Goal: Task Accomplishment & Management: Complete application form

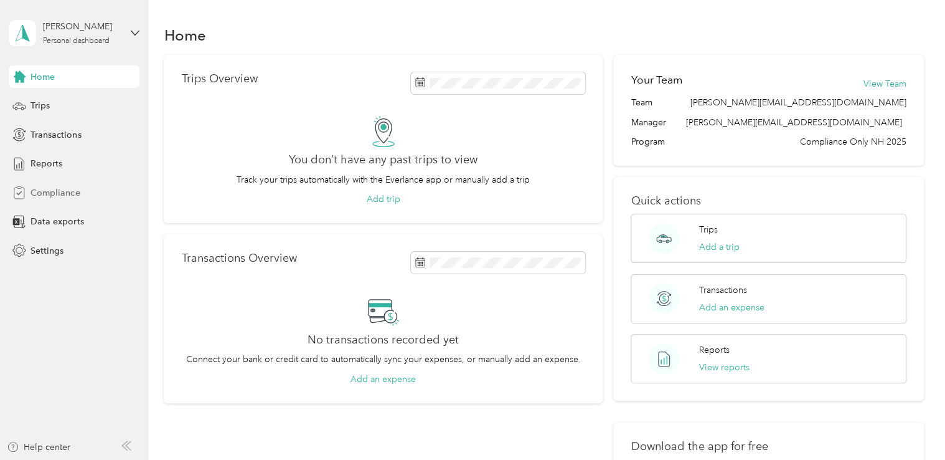
click at [45, 194] on span "Compliance" at bounding box center [55, 192] width 49 height 13
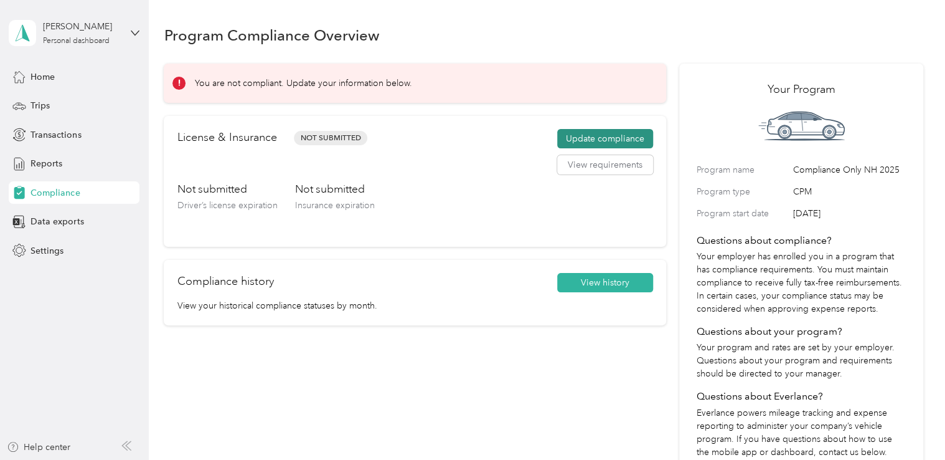
click at [612, 139] on button "Update compliance" at bounding box center [605, 139] width 96 height 20
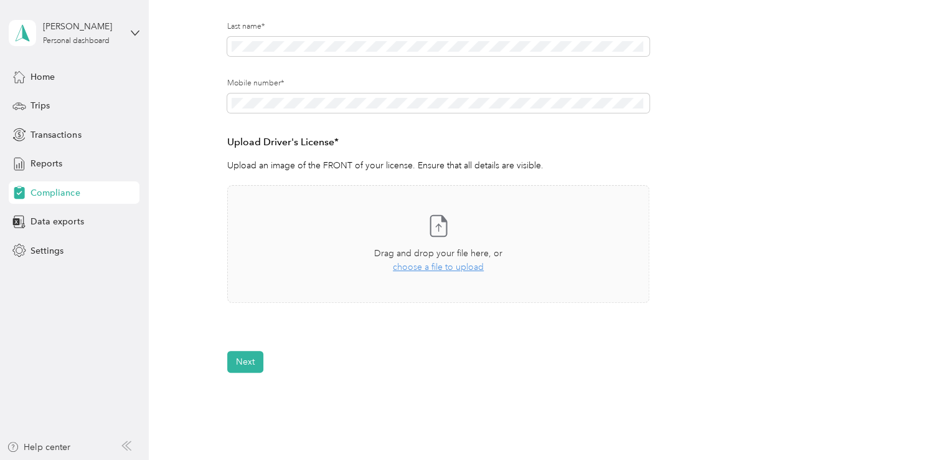
scroll to position [229, 0]
click at [429, 267] on span "choose a file to upload" at bounding box center [438, 263] width 91 height 11
click at [458, 263] on span "choose a file to upload" at bounding box center [438, 263] width 91 height 11
click at [440, 262] on span "choose a file to upload" at bounding box center [438, 263] width 91 height 11
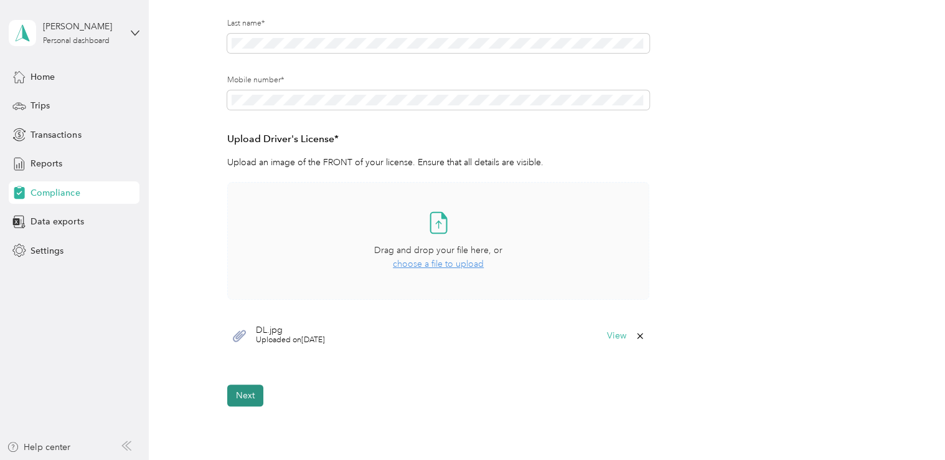
click at [245, 400] on button "Next" at bounding box center [245, 395] width 36 height 22
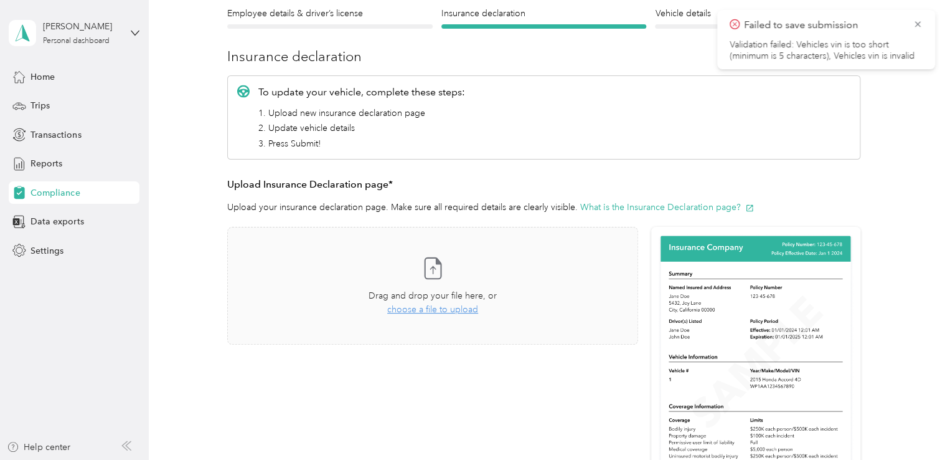
scroll to position [115, 0]
click at [422, 306] on span "choose a file to upload" at bounding box center [432, 308] width 91 height 11
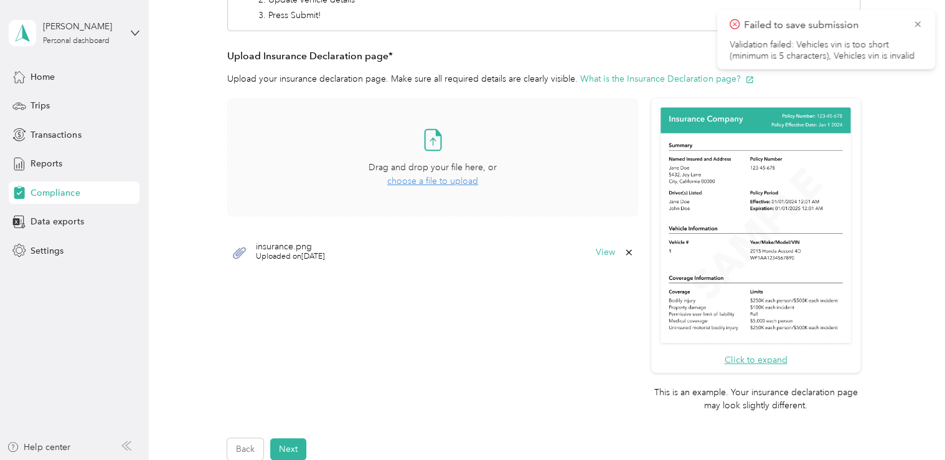
scroll to position [423, 0]
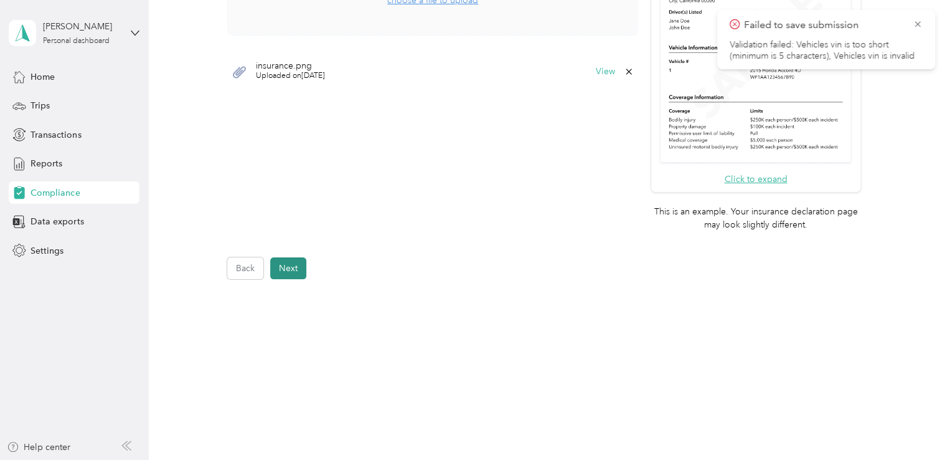
click at [293, 271] on button "Next" at bounding box center [288, 268] width 36 height 22
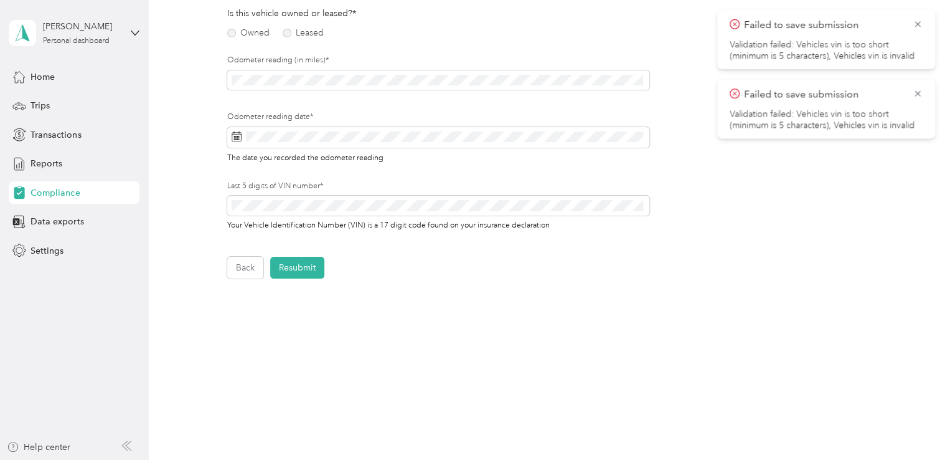
scroll to position [15, 0]
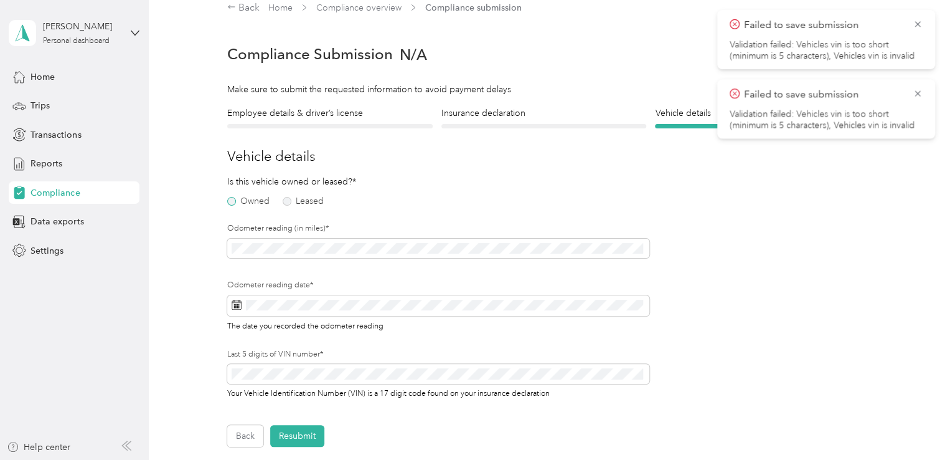
click at [242, 202] on label "Owned" at bounding box center [248, 201] width 42 height 9
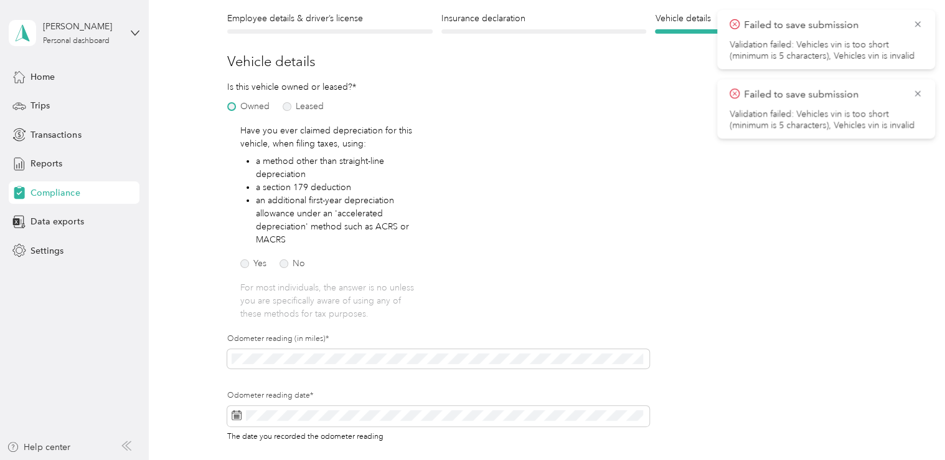
scroll to position [110, 0]
click at [298, 275] on div "Have you ever claimed depreciation for this vehicle, when filing taxes, using: …" at bounding box center [329, 222] width 178 height 196
click at [291, 267] on label "No" at bounding box center [293, 263] width 26 height 9
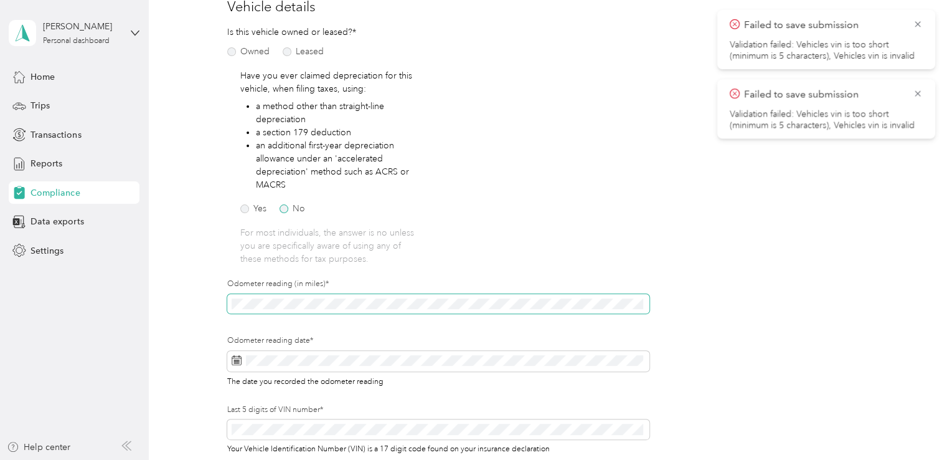
scroll to position [165, 0]
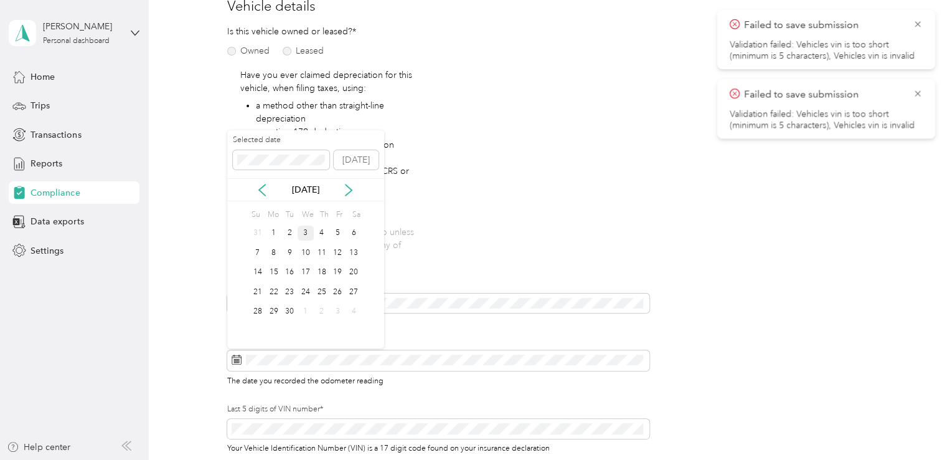
click at [306, 240] on div "3" at bounding box center [306, 233] width 16 height 16
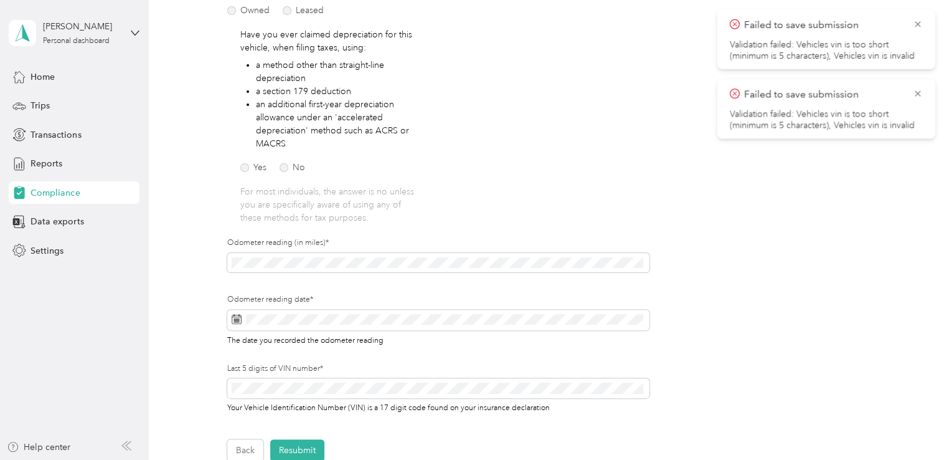
scroll to position [219, 0]
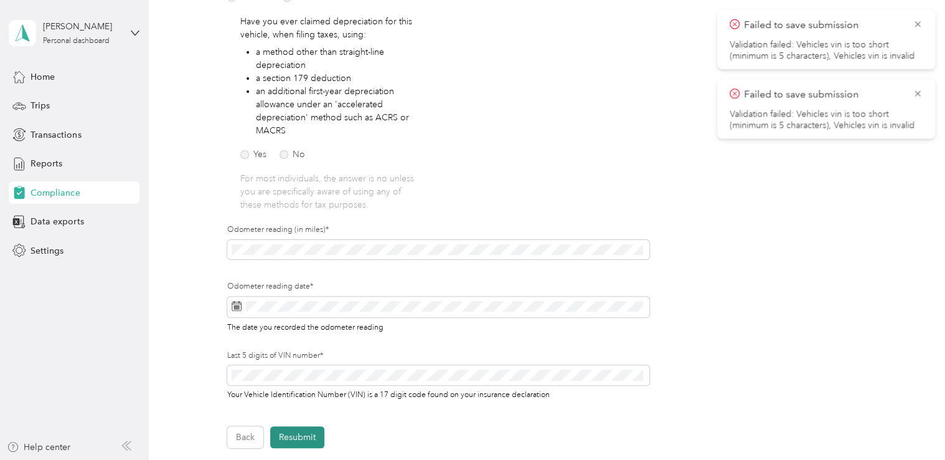
click at [311, 443] on button "Resubmit" at bounding box center [297, 437] width 54 height 22
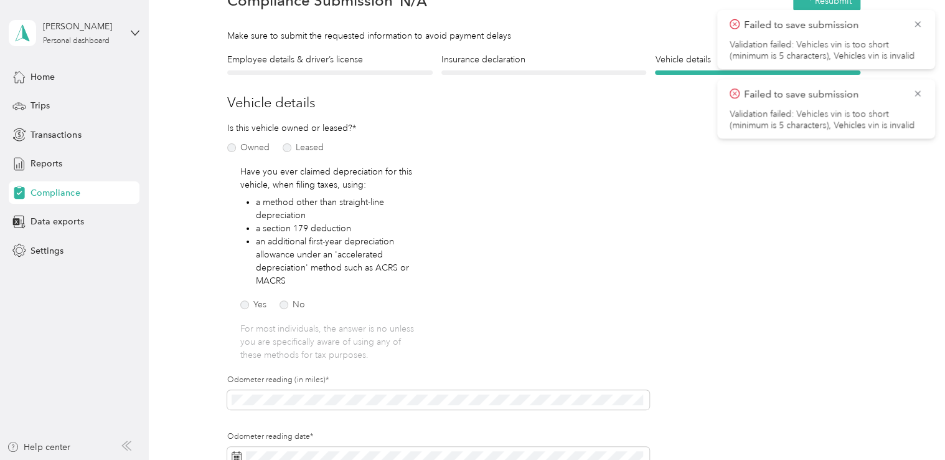
scroll to position [15, 0]
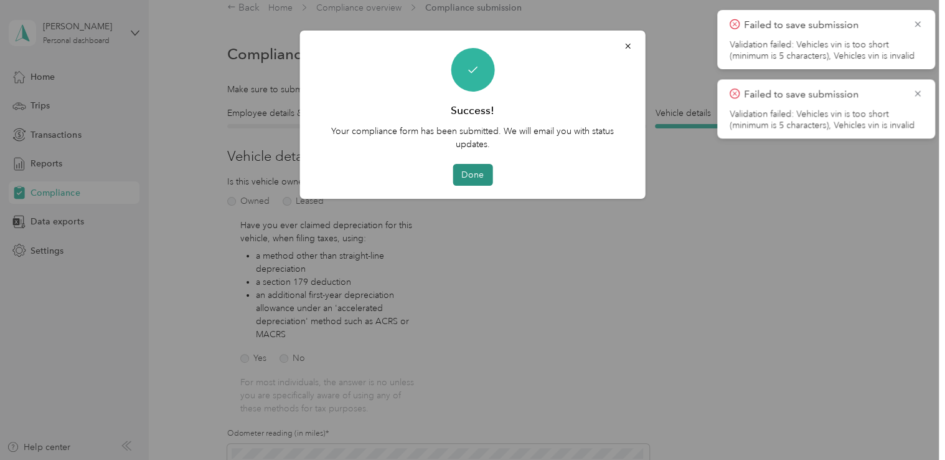
click at [474, 182] on button "Done" at bounding box center [473, 175] width 40 height 22
